Goal: Find specific page/section: Find specific page/section

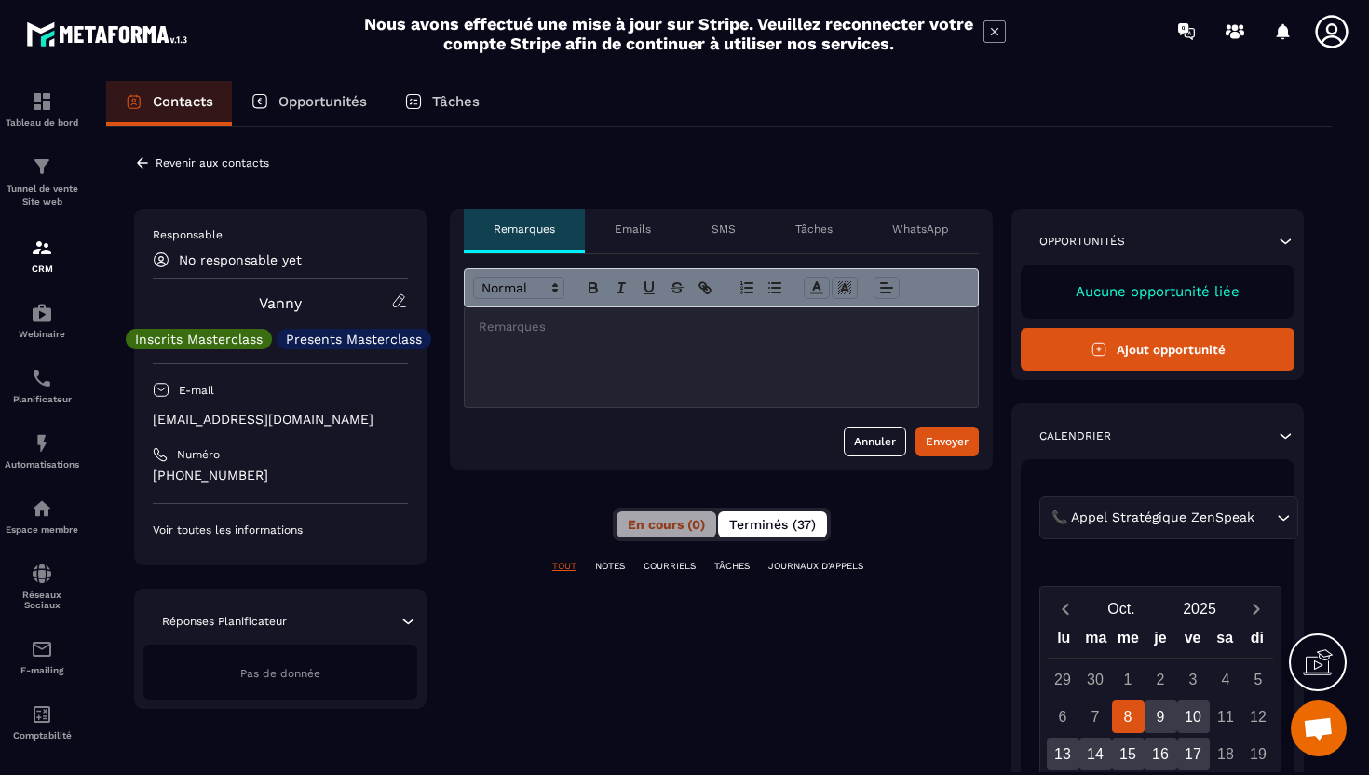
click at [741, 530] on span "Terminés (37)" at bounding box center [772, 524] width 87 height 15
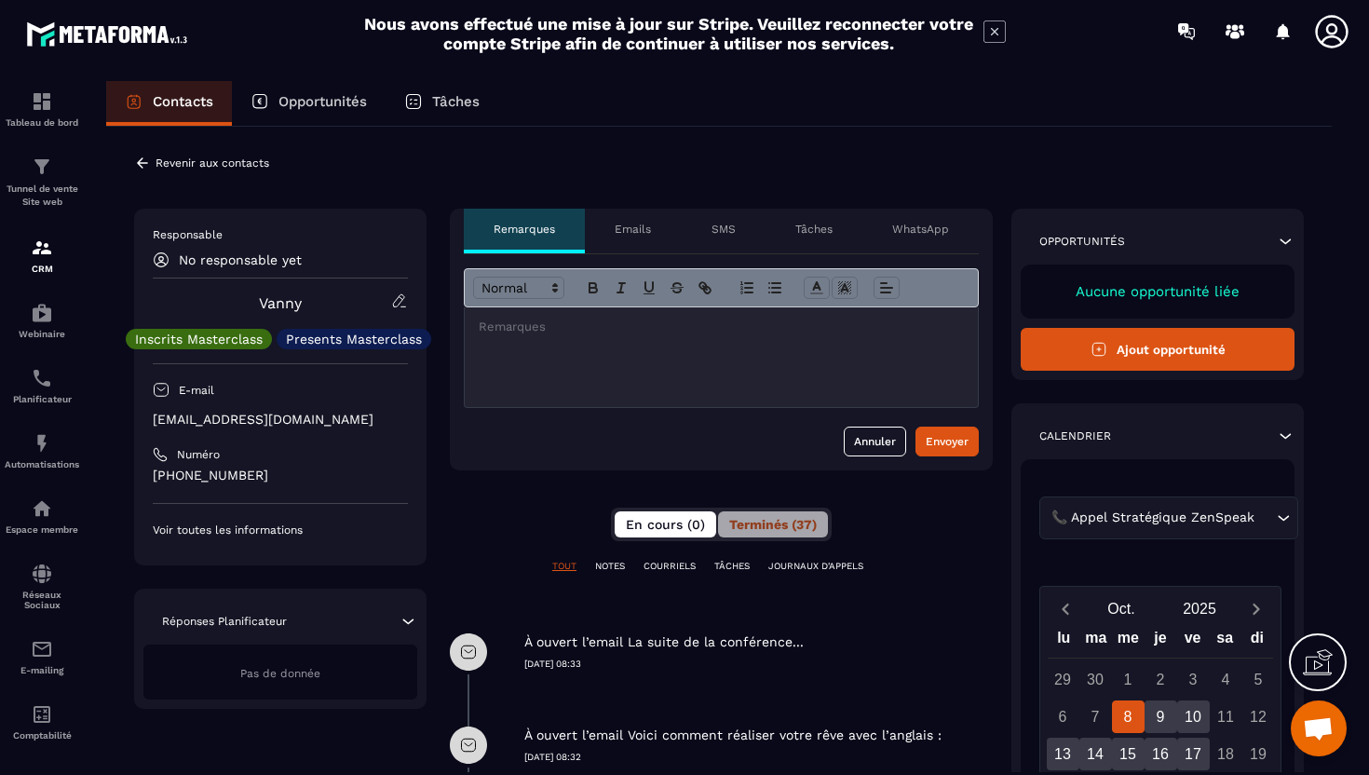
click at [669, 527] on span "En cours (0)" at bounding box center [665, 524] width 79 height 15
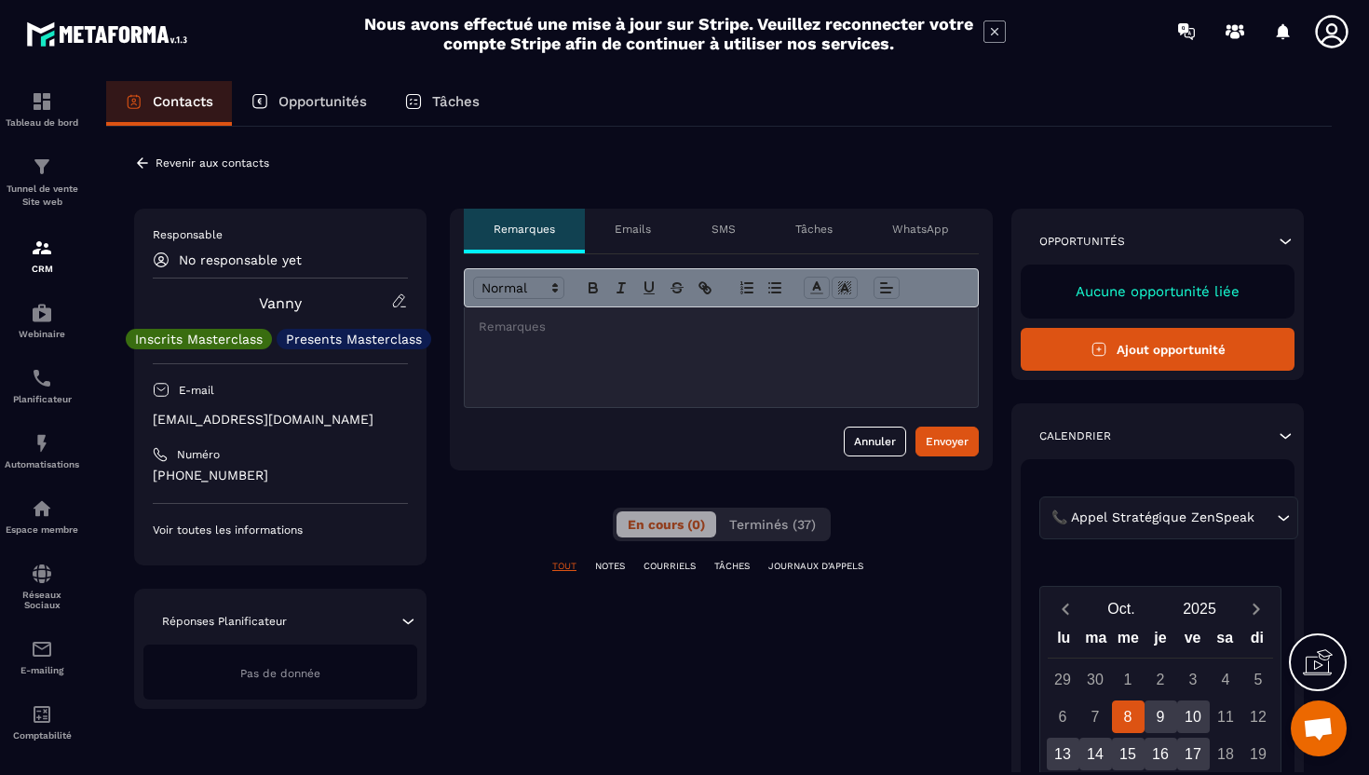
click at [723, 398] on div at bounding box center [721, 357] width 513 height 100
click at [753, 524] on span "Terminés (37)" at bounding box center [772, 524] width 87 height 15
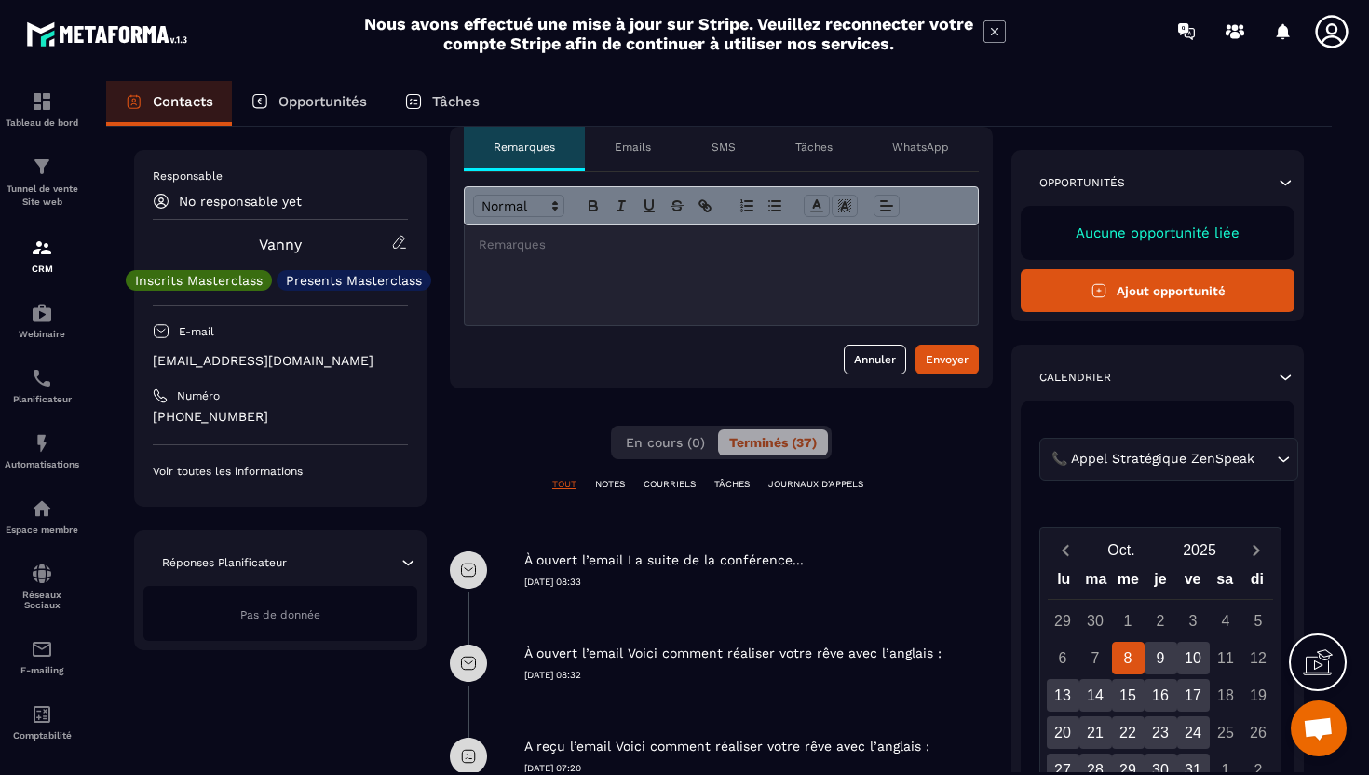
scroll to position [85, 0]
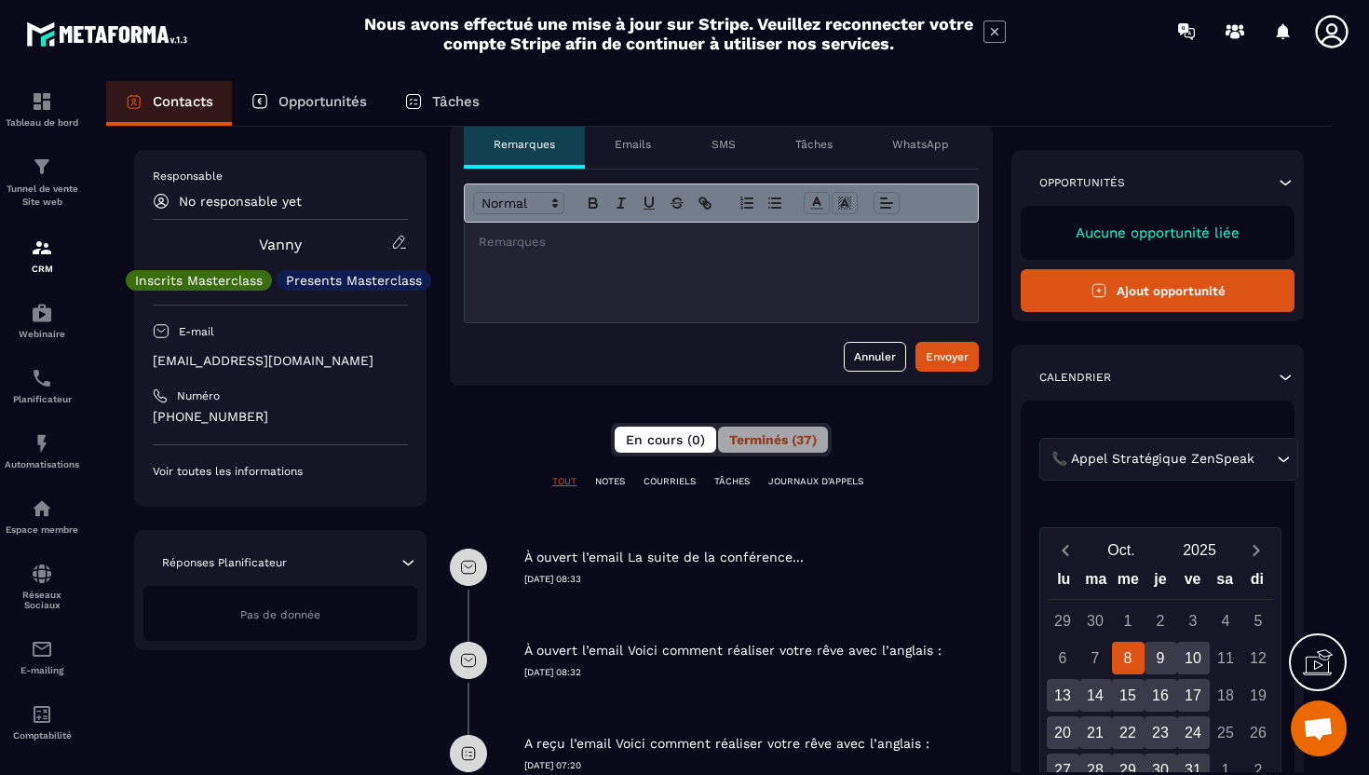
click at [672, 444] on span "En cours (0)" at bounding box center [665, 439] width 79 height 15
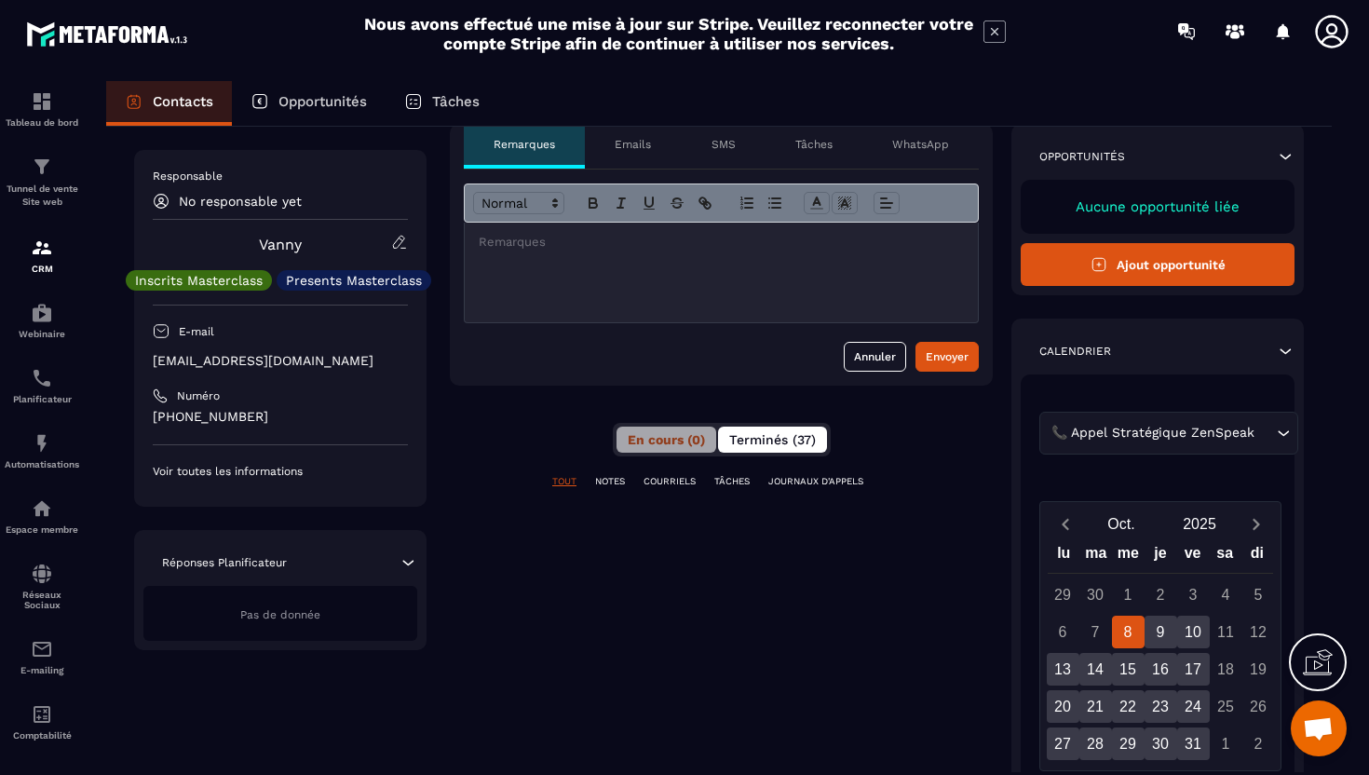
click at [766, 435] on span "Terminés (37)" at bounding box center [772, 439] width 87 height 15
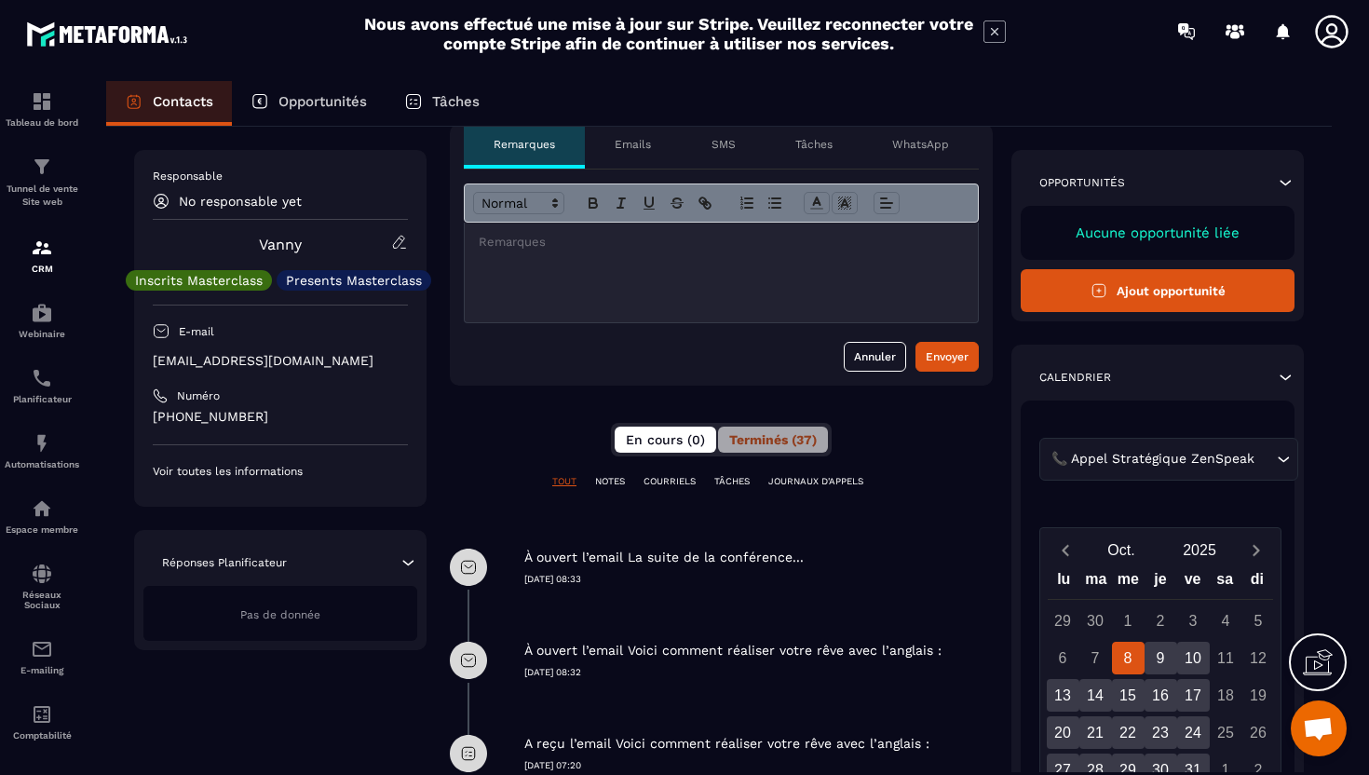
click at [684, 441] on span "En cours (0)" at bounding box center [665, 439] width 79 height 15
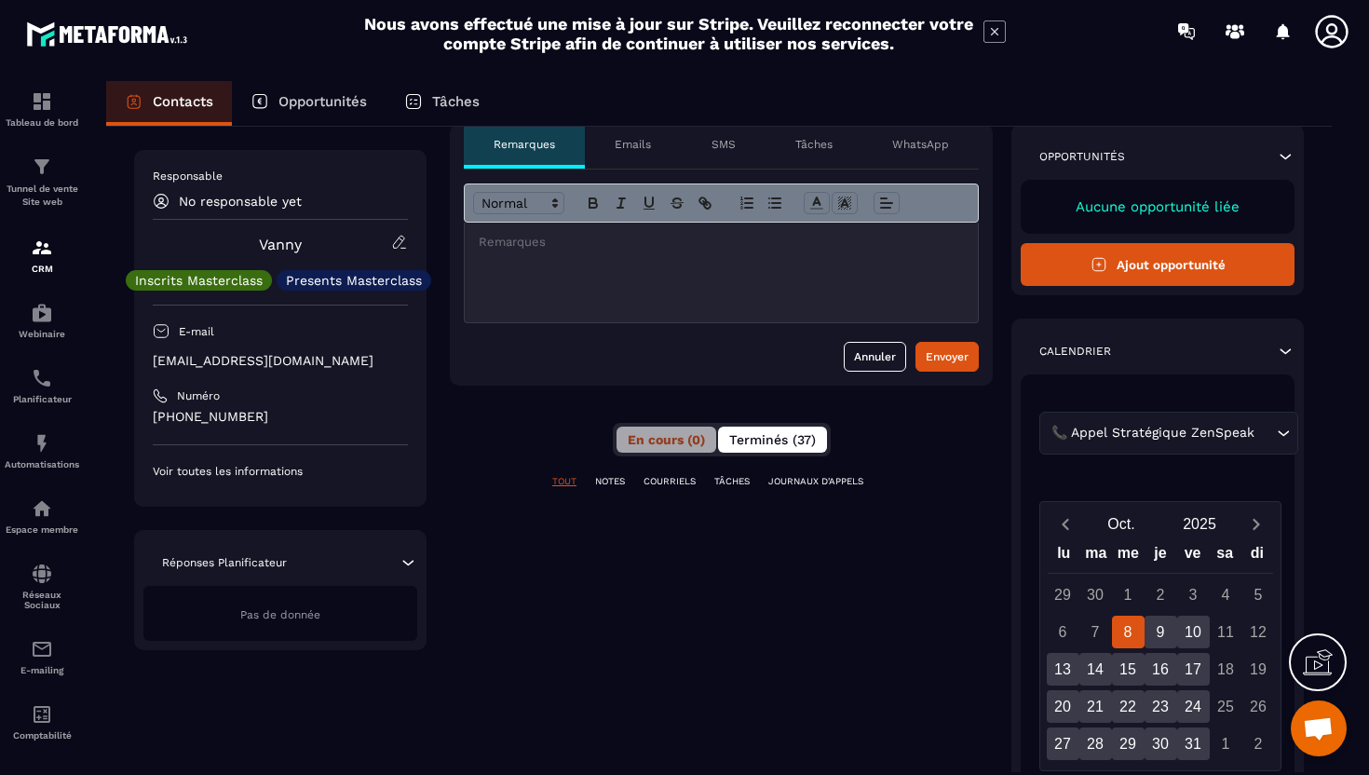
click at [750, 440] on span "Terminés (37)" at bounding box center [772, 439] width 87 height 15
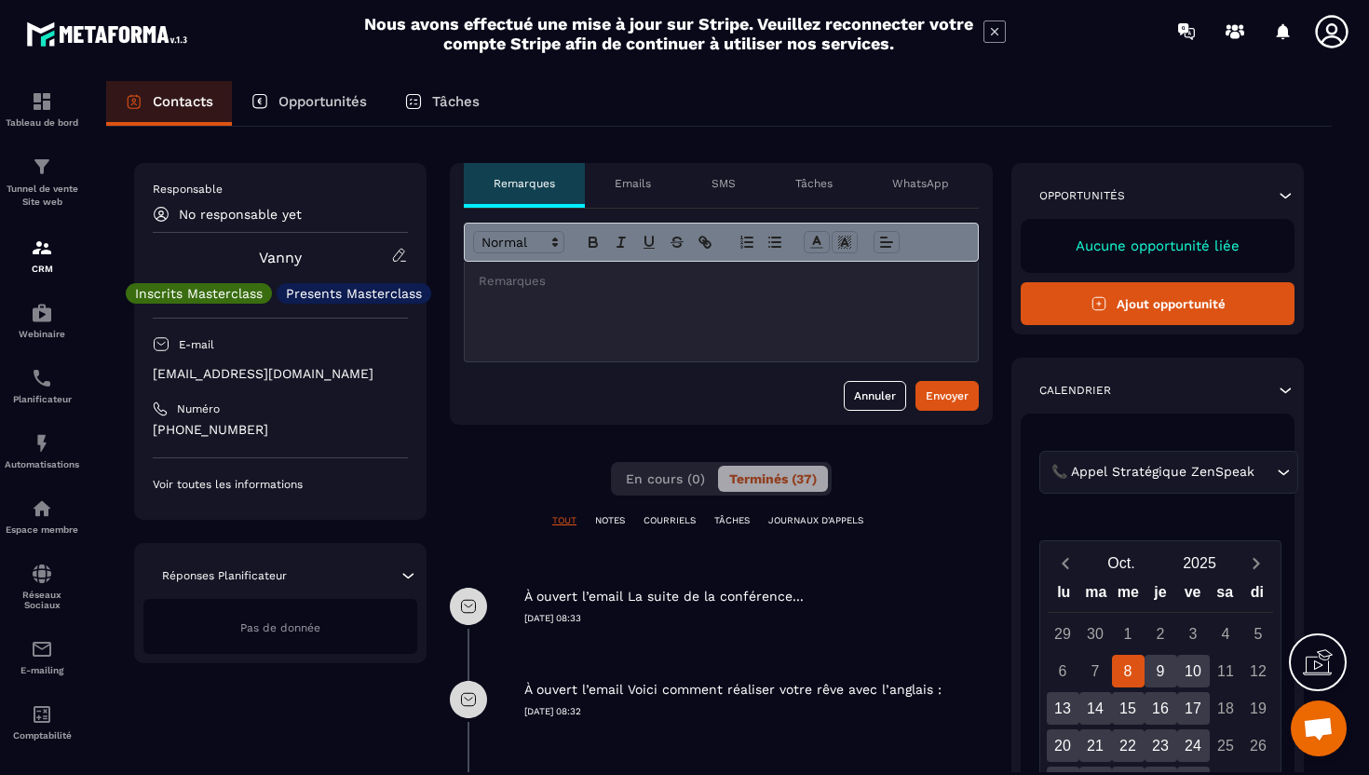
scroll to position [0, 0]
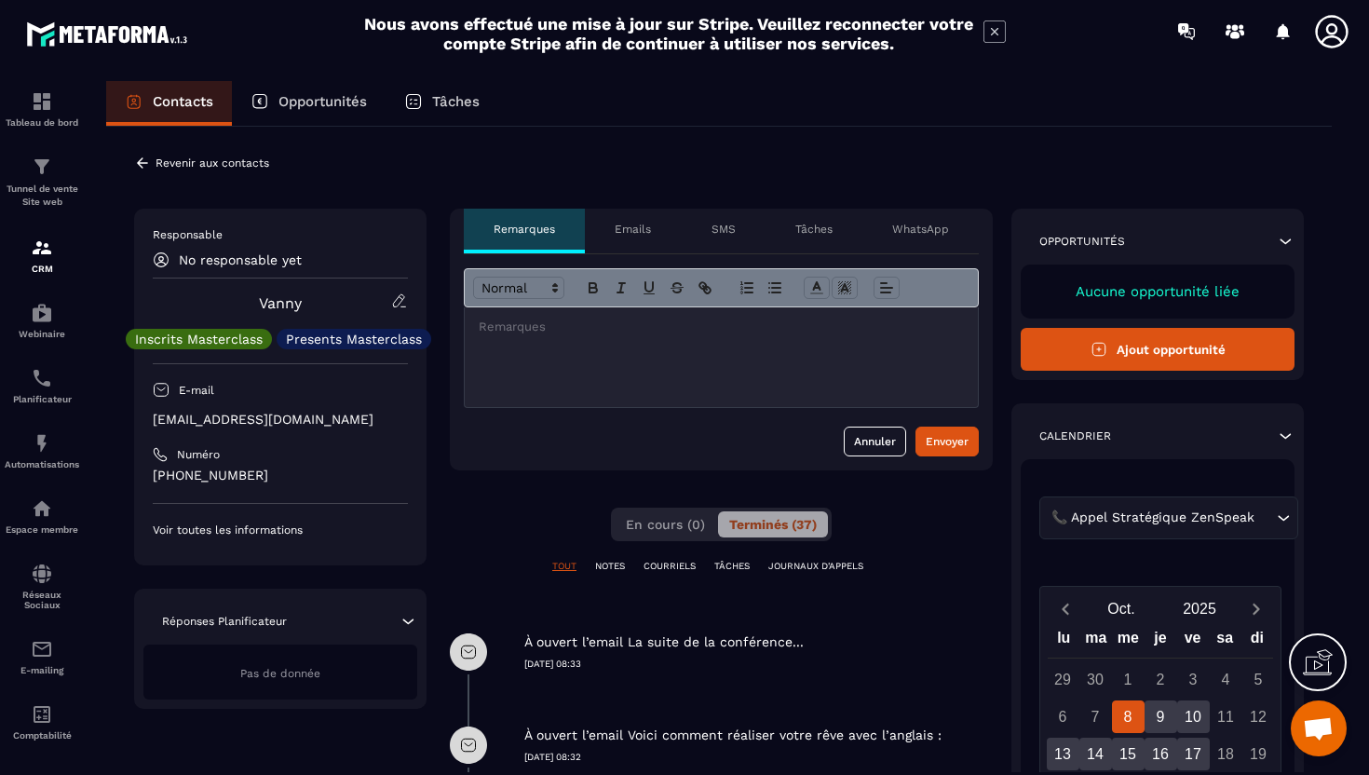
click at [701, 364] on div at bounding box center [721, 357] width 513 height 100
click at [615, 343] on div at bounding box center [721, 357] width 513 height 100
click at [272, 424] on p "[EMAIL_ADDRESS][DOMAIN_NAME]" at bounding box center [280, 420] width 255 height 18
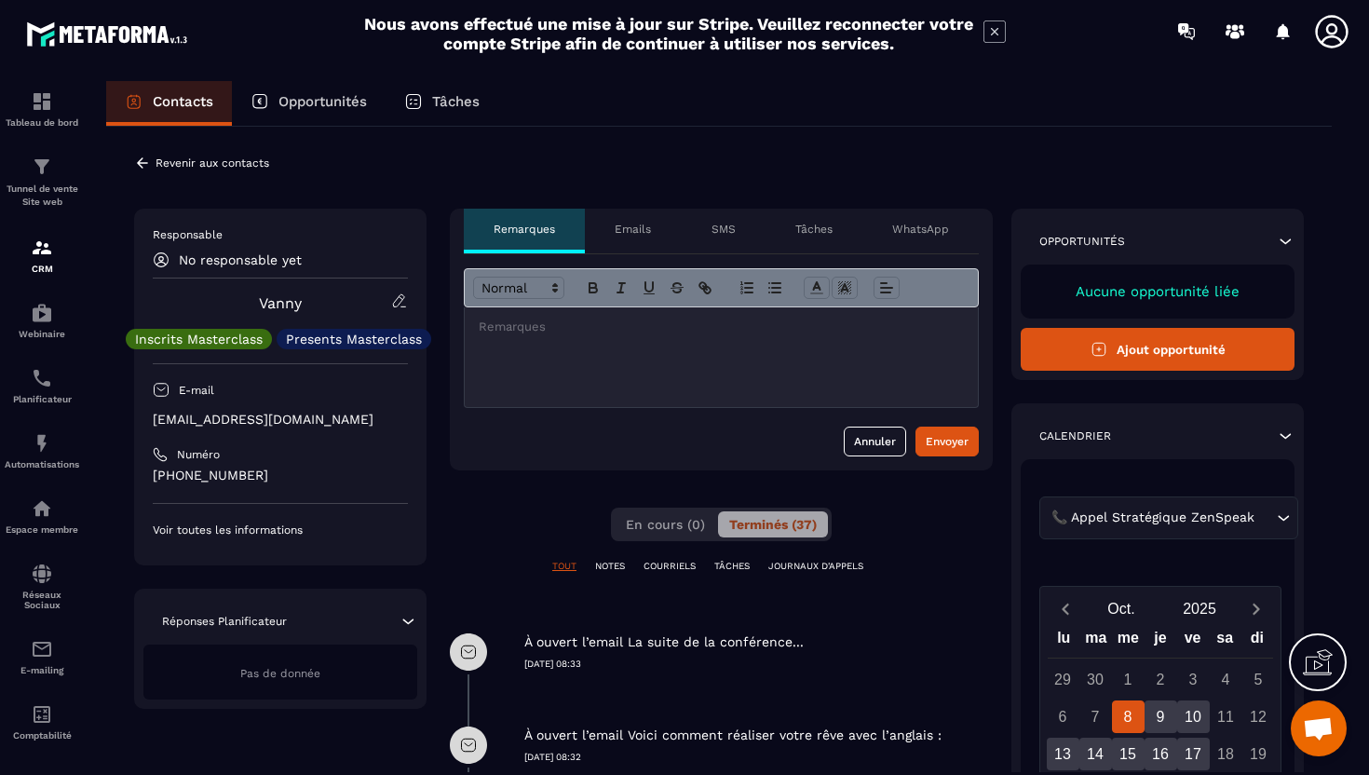
click at [545, 380] on div at bounding box center [721, 357] width 513 height 100
click at [753, 357] on div at bounding box center [721, 357] width 513 height 100
click at [557, 352] on div at bounding box center [721, 357] width 513 height 100
click at [656, 336] on div at bounding box center [721, 357] width 513 height 100
click at [574, 340] on div at bounding box center [721, 357] width 513 height 100
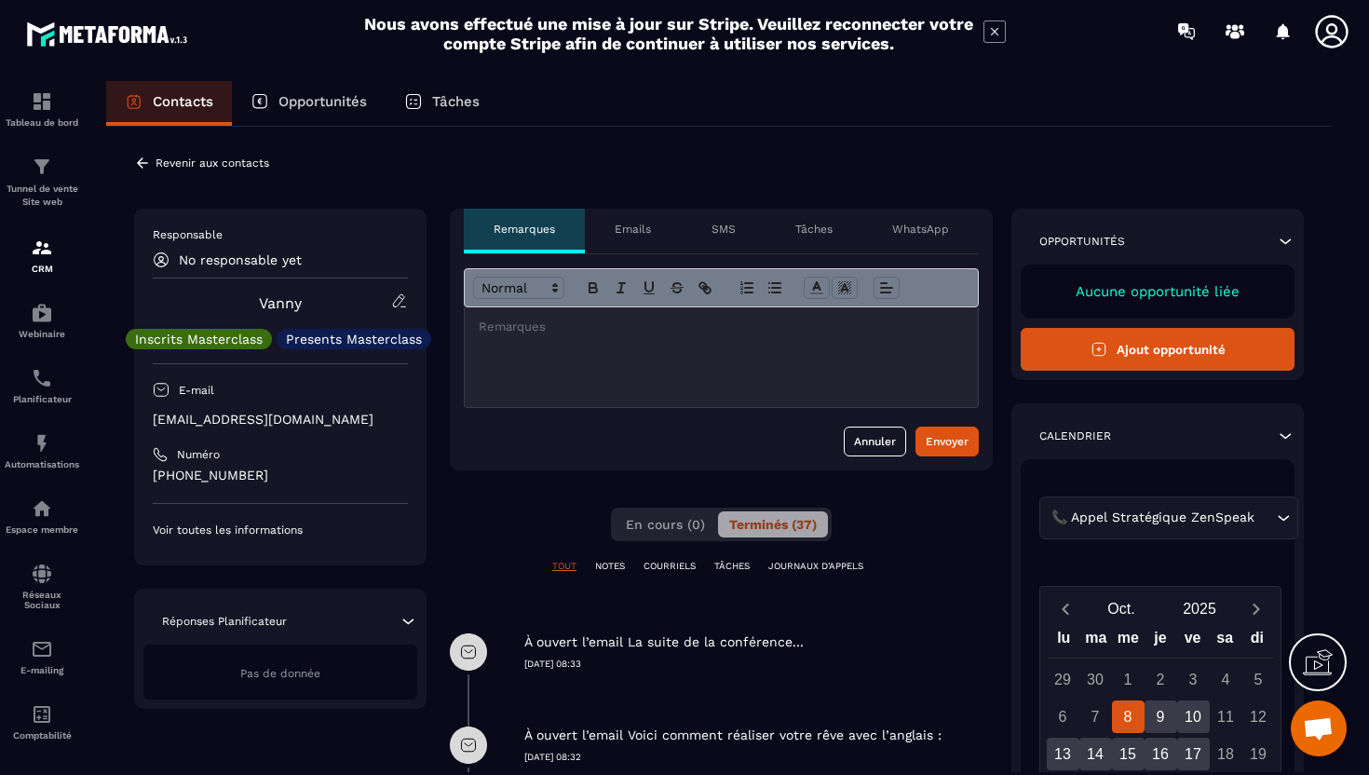
click at [612, 343] on div at bounding box center [721, 357] width 513 height 100
click at [677, 534] on button "En cours (0)" at bounding box center [665, 524] width 101 height 26
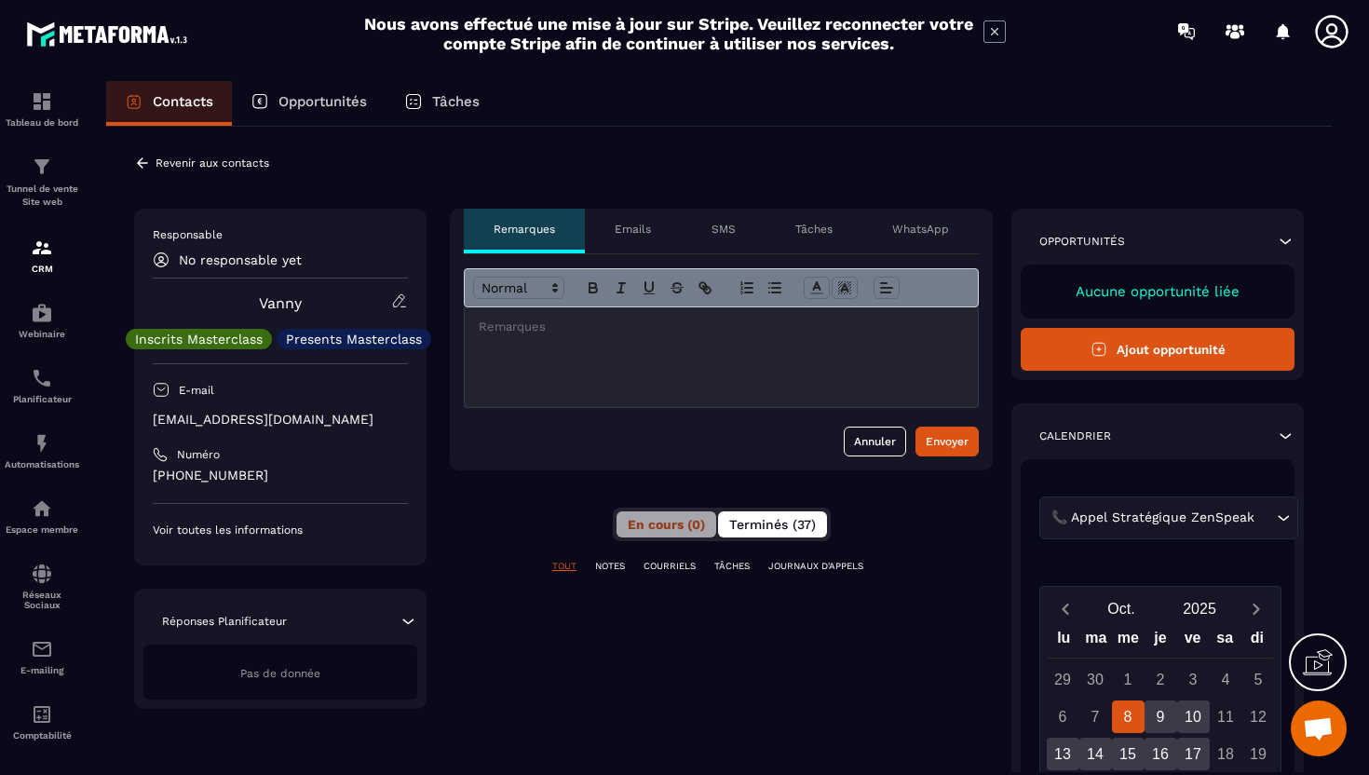
click at [753, 534] on button "Terminés (37)" at bounding box center [772, 524] width 109 height 26
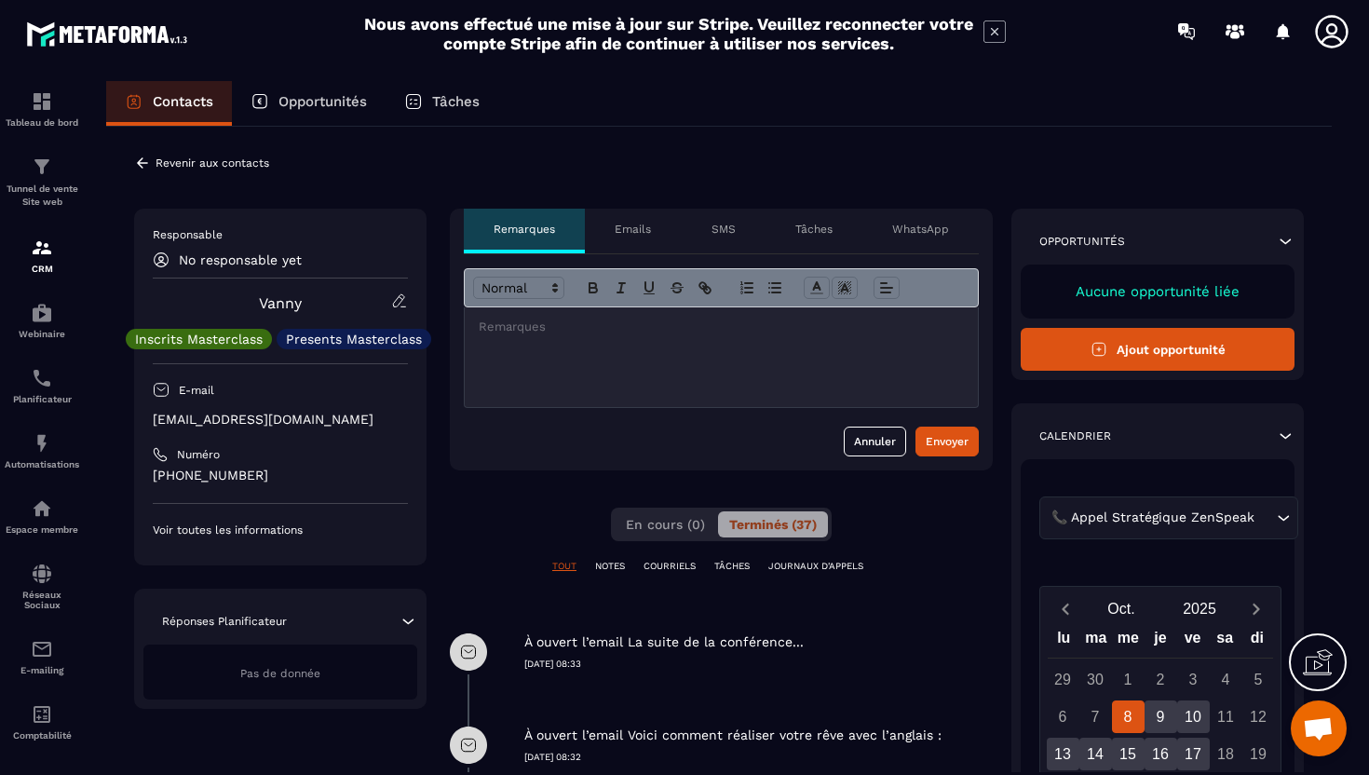
click at [751, 356] on div at bounding box center [721, 357] width 513 height 100
click at [23, 252] on div "CRM" at bounding box center [42, 255] width 74 height 37
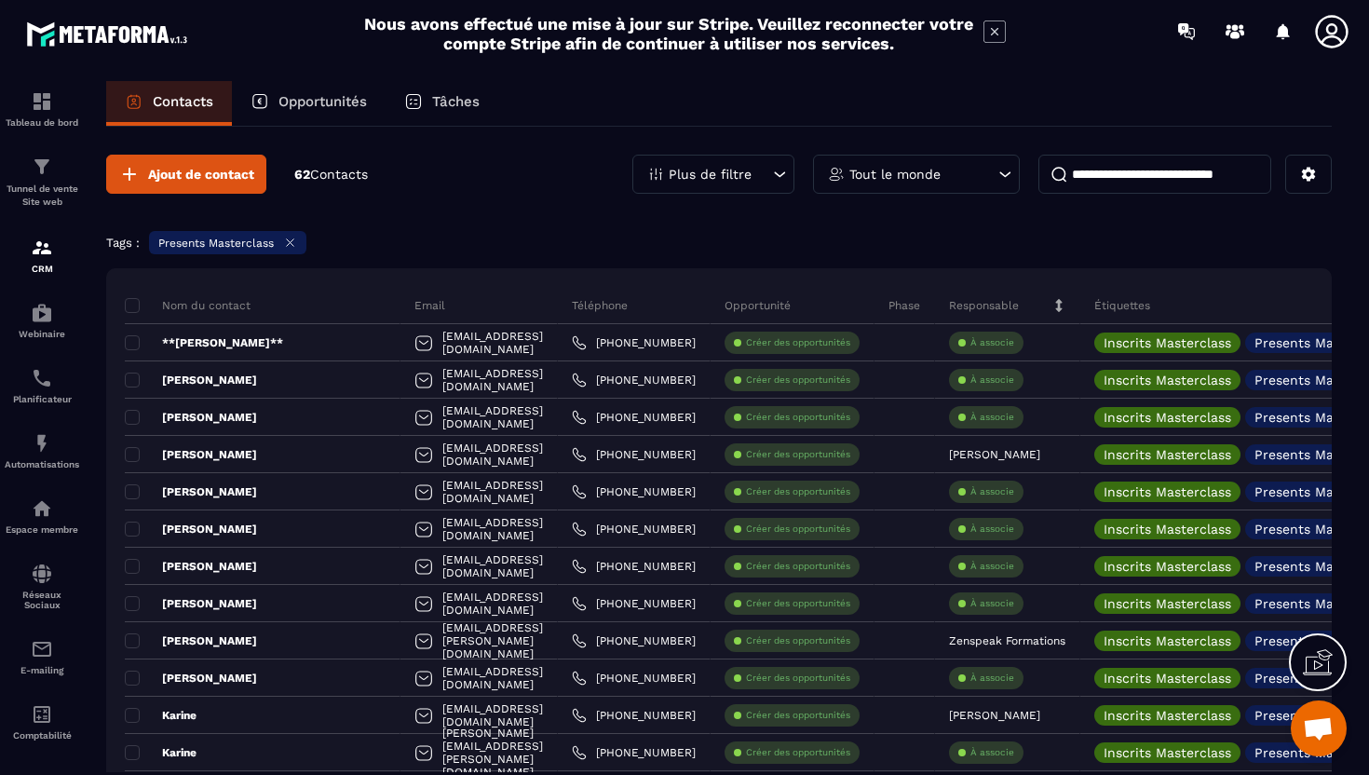
click at [1121, 178] on input at bounding box center [1154, 174] width 233 height 39
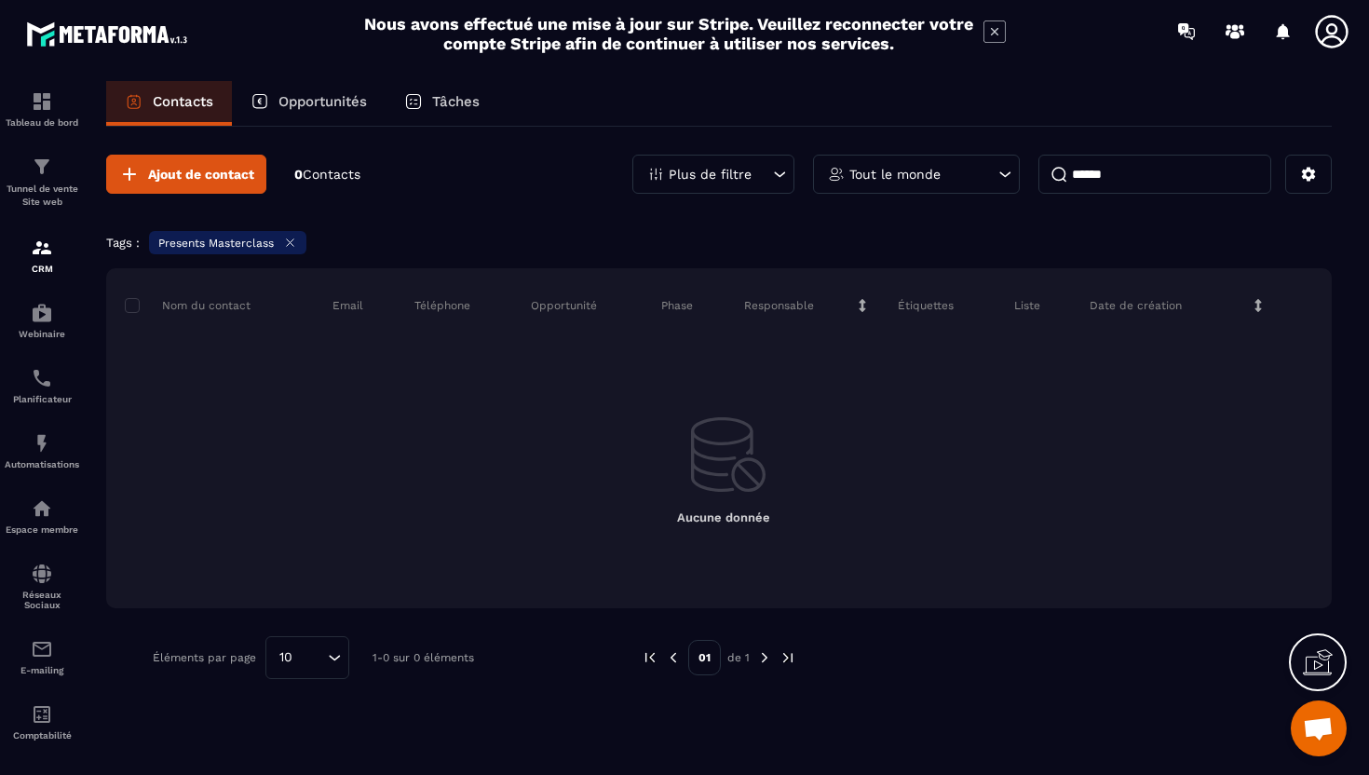
type input "******"
click at [289, 244] on icon at bounding box center [290, 242] width 7 height 7
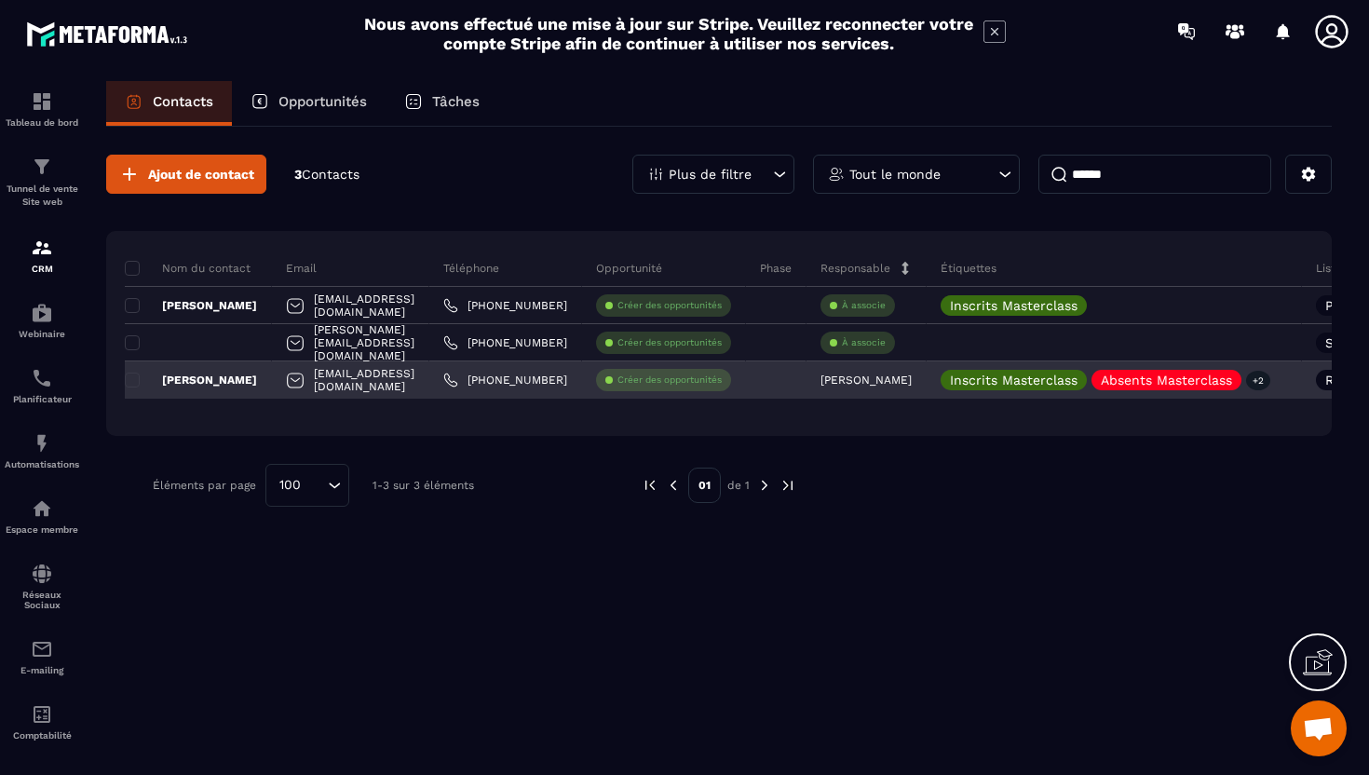
click at [257, 385] on p "[PERSON_NAME]" at bounding box center [191, 379] width 132 height 15
